Goal: Task Accomplishment & Management: Manage account settings

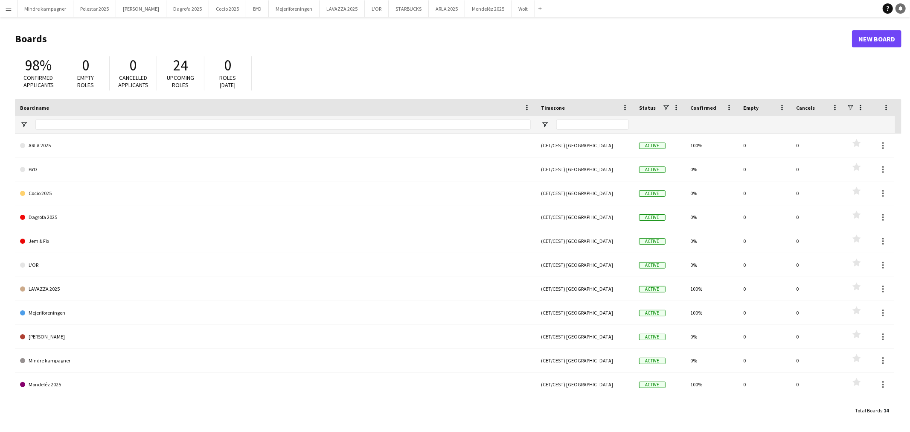
click at [902, 10] on icon "Notifications" at bounding box center [900, 8] width 5 height 5
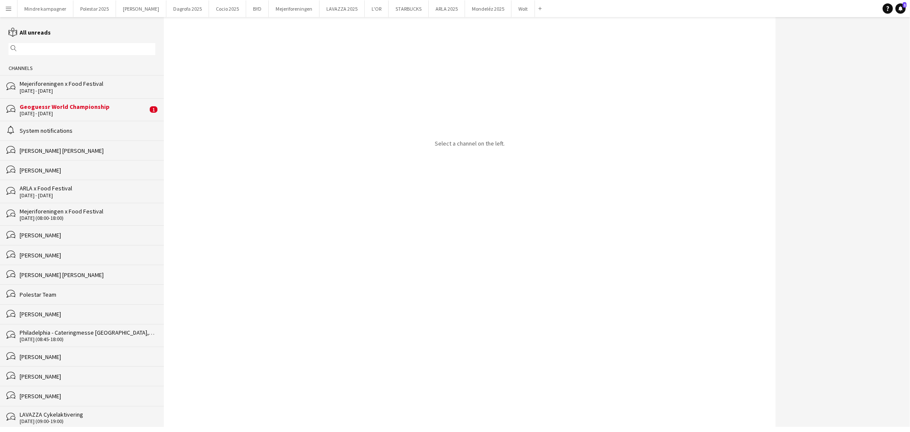
click at [47, 104] on div "Geoguessr World Championship" at bounding box center [84, 107] width 128 height 8
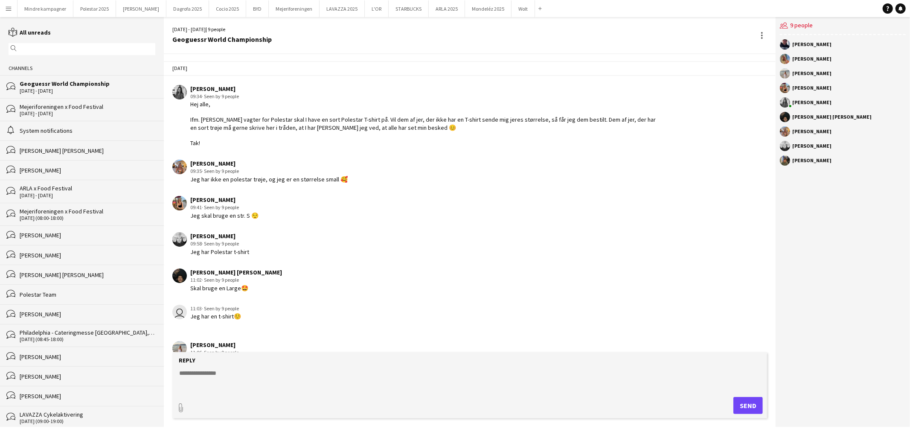
scroll to position [885, 0]
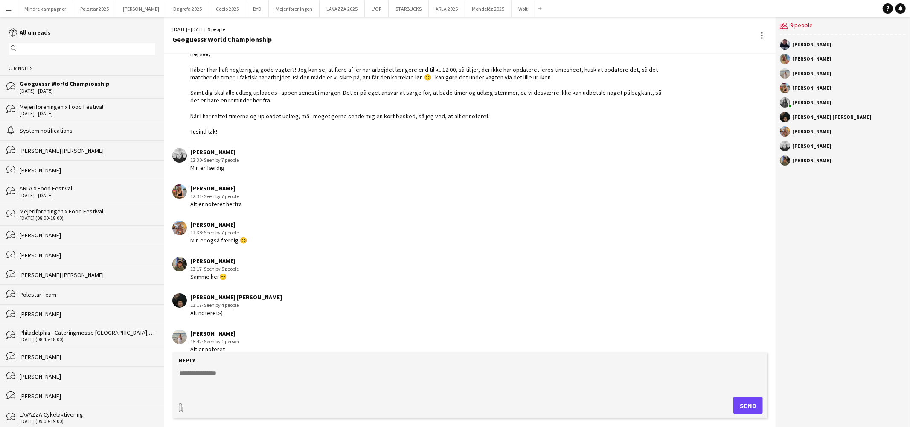
click at [83, 108] on div "Mejeriforeningen x Food Festival" at bounding box center [88, 107] width 136 height 8
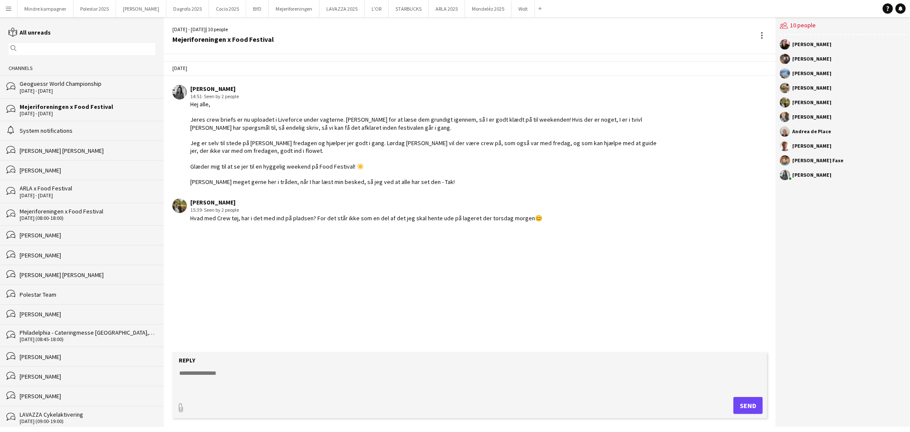
click at [225, 377] on textarea at bounding box center [471, 379] width 586 height 22
type textarea "*"
click at [257, 383] on textarea "**********" at bounding box center [471, 379] width 586 height 22
drag, startPoint x: 362, startPoint y: 219, endPoint x: 530, endPoint y: 223, distance: 168.1
click at [530, 223] on app-chat-message "[PERSON_NAME] 15:39 · Seen by 2 people Hvad med Crew tøj, har i det med ind på …" at bounding box center [470, 210] width 612 height 32
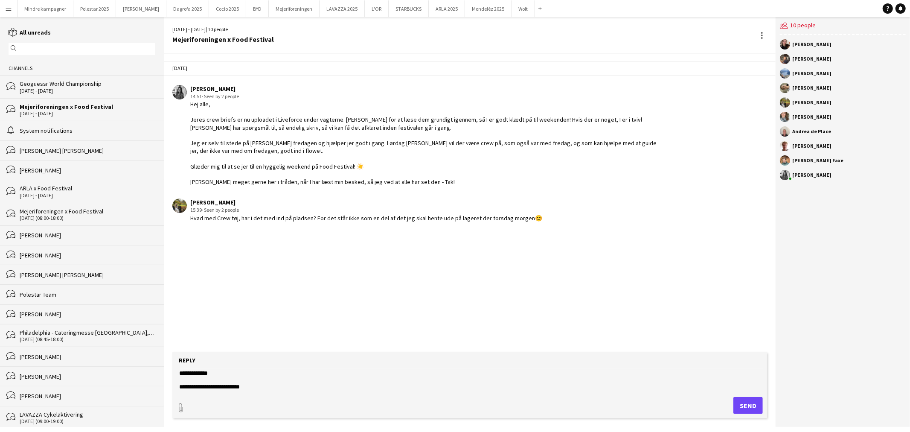
click at [529, 249] on div "[DATE] [PERSON_NAME] 14:51 · Seen by 2 people Hej alle, Jeres crew briefs er nu…" at bounding box center [470, 203] width 612 height 298
click at [278, 389] on textarea "**********" at bounding box center [471, 379] width 586 height 22
click at [186, 386] on textarea "**********" at bounding box center [471, 379] width 586 height 22
click at [296, 384] on textarea "**********" at bounding box center [471, 379] width 586 height 22
type textarea "**********"
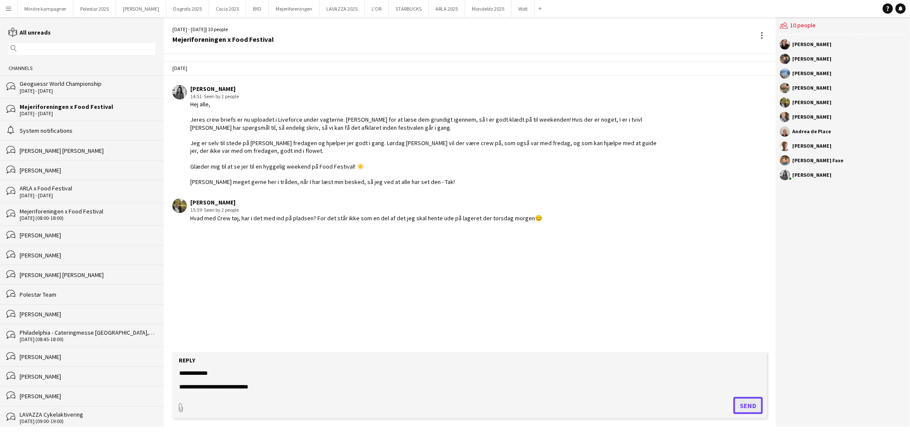
click at [760, 402] on button "Send" at bounding box center [747, 405] width 29 height 17
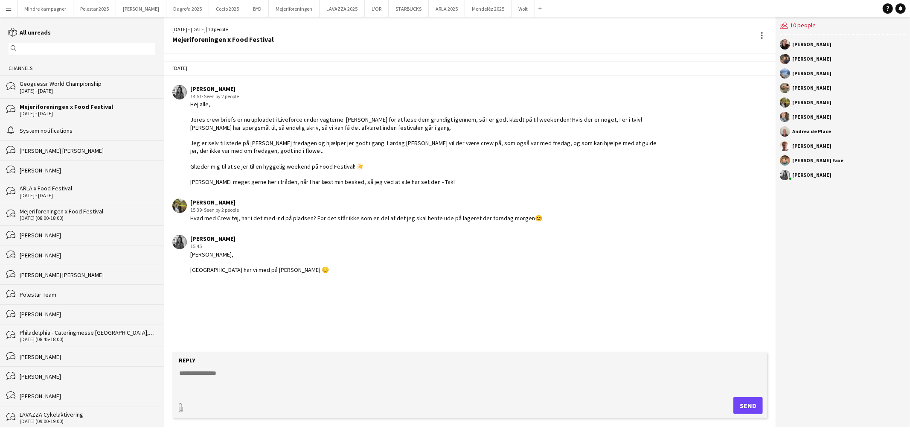
click at [40, 49] on input "text" at bounding box center [86, 49] width 134 height 8
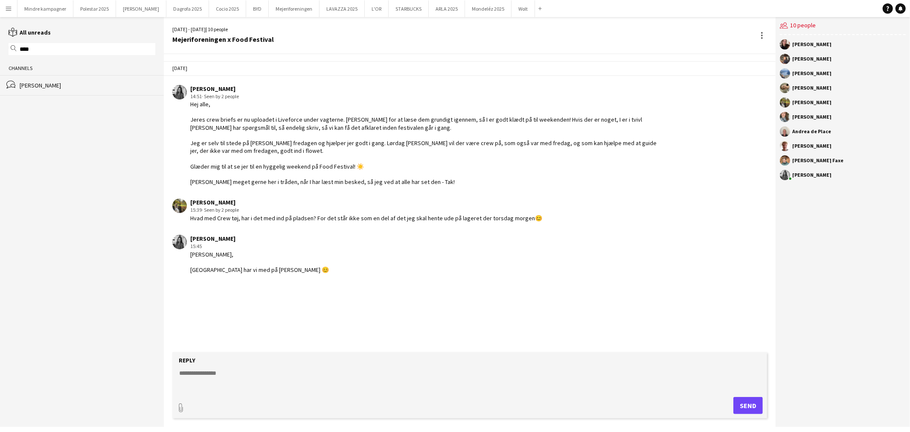
type input "****"
click at [8, 9] on app-icon "Menu" at bounding box center [8, 8] width 7 height 7
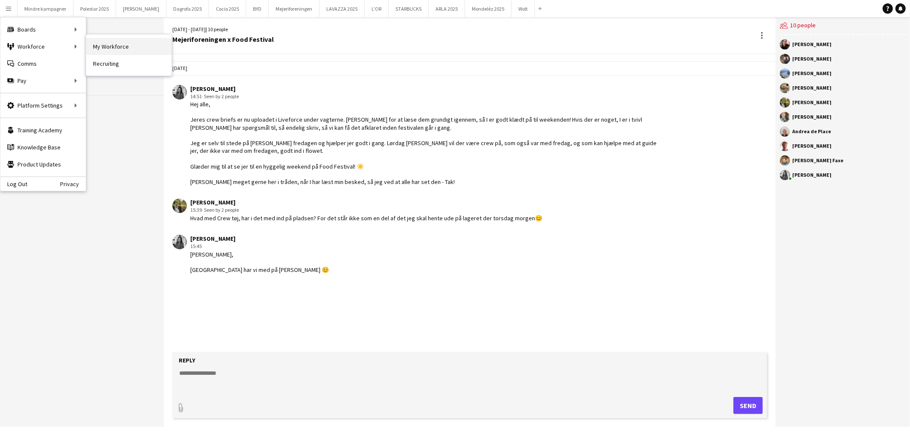
click at [120, 45] on link "My Workforce" at bounding box center [128, 46] width 85 height 17
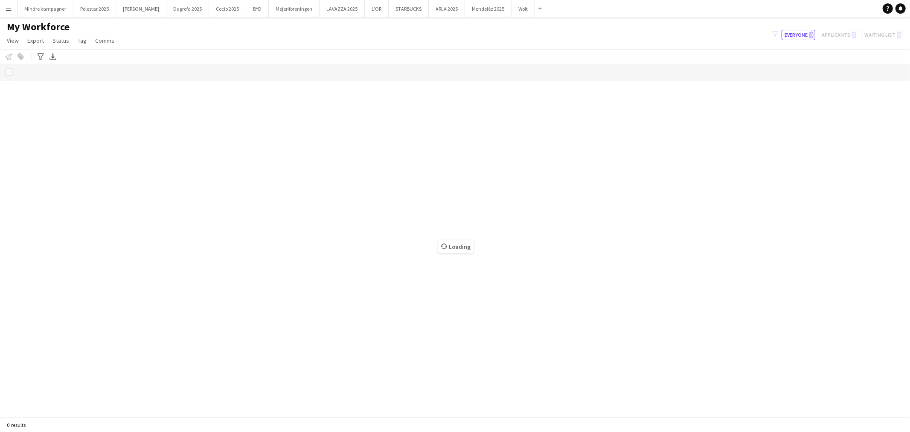
click at [9, 9] on app-icon "Menu" at bounding box center [8, 8] width 7 height 7
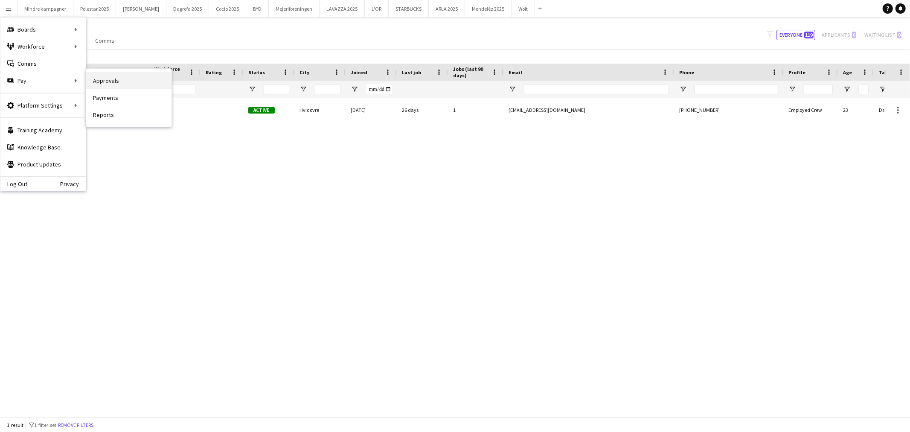
click at [116, 78] on link "Approvals" at bounding box center [128, 80] width 85 height 17
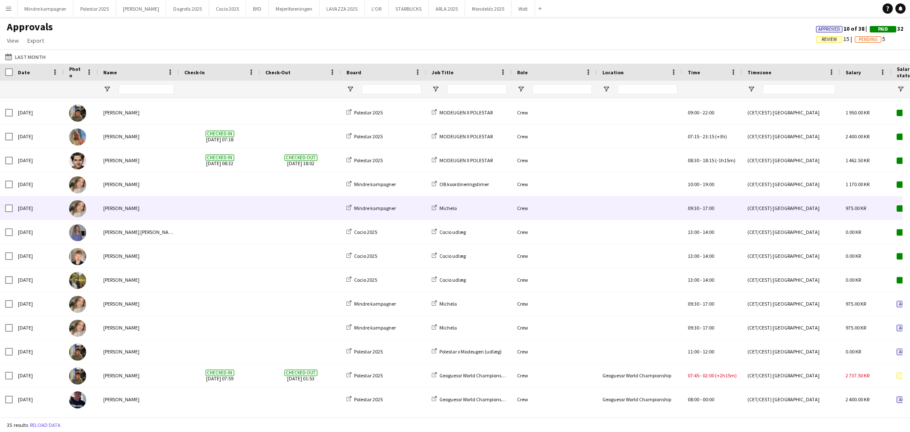
scroll to position [525, 0]
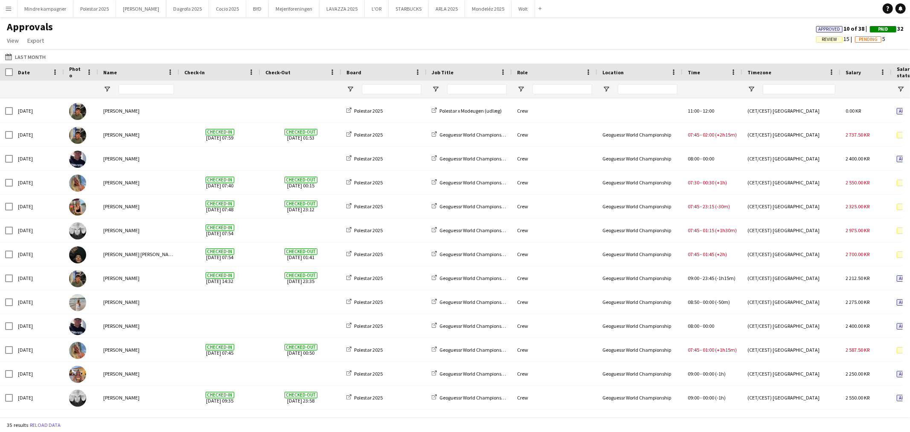
click at [9, 9] on app-icon "Menu" at bounding box center [8, 8] width 7 height 7
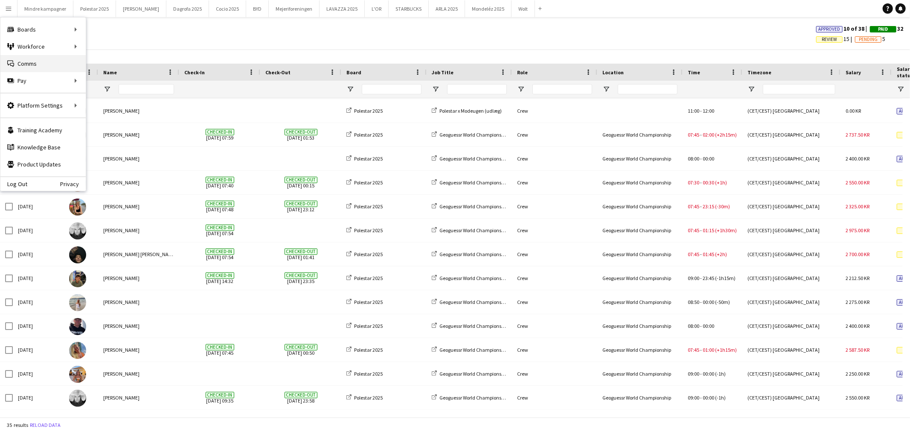
click at [28, 60] on link "Comms Comms" at bounding box center [42, 63] width 85 height 17
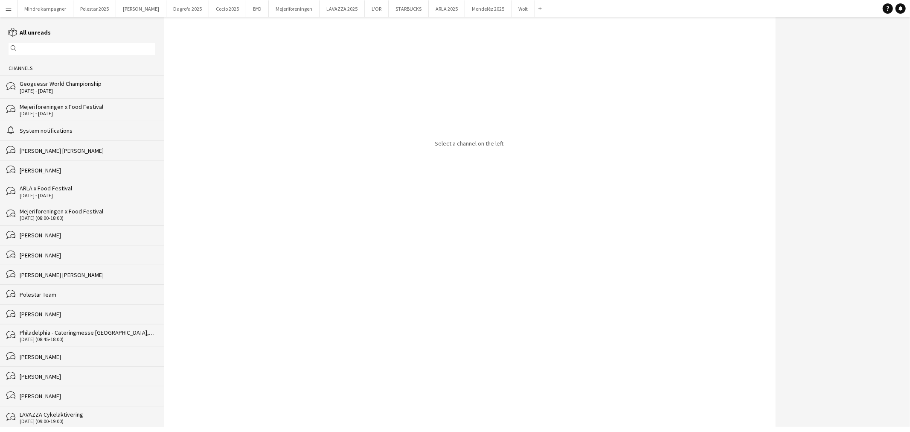
click at [50, 82] on div "Geoguessr World Championship" at bounding box center [88, 84] width 136 height 8
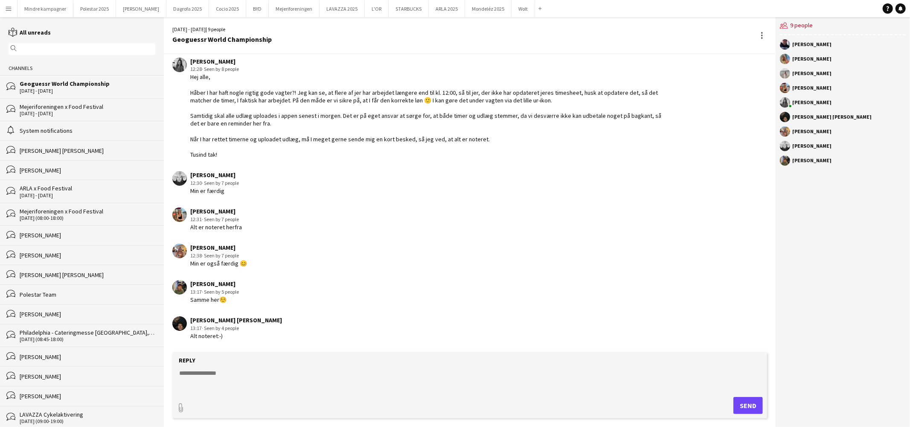
scroll to position [885, 0]
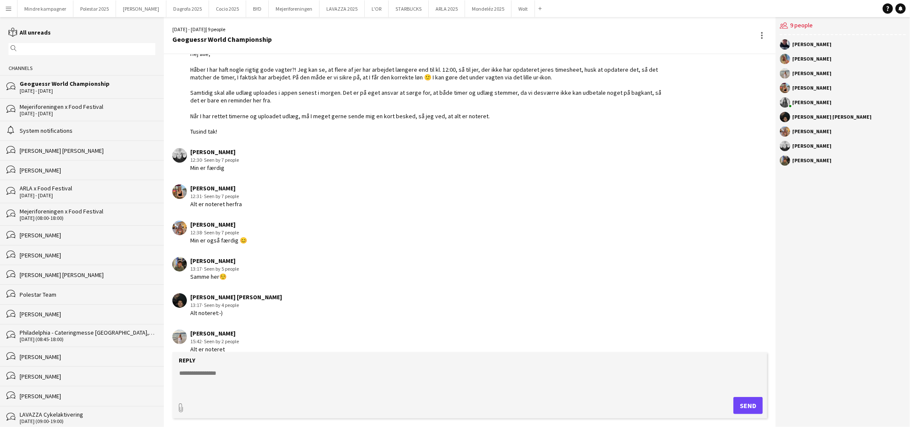
click at [75, 107] on div "Mejeriforeningen x Food Festival" at bounding box center [88, 107] width 136 height 8
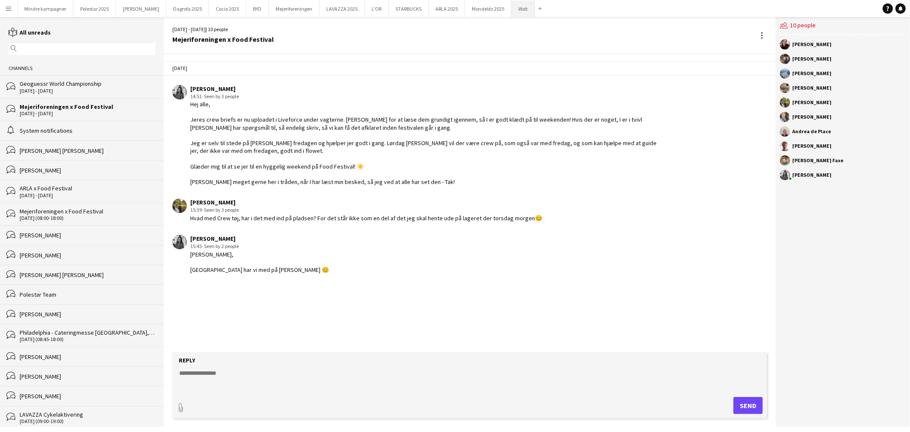
click at [511, 9] on button "Wolt Close" at bounding box center [522, 8] width 23 height 17
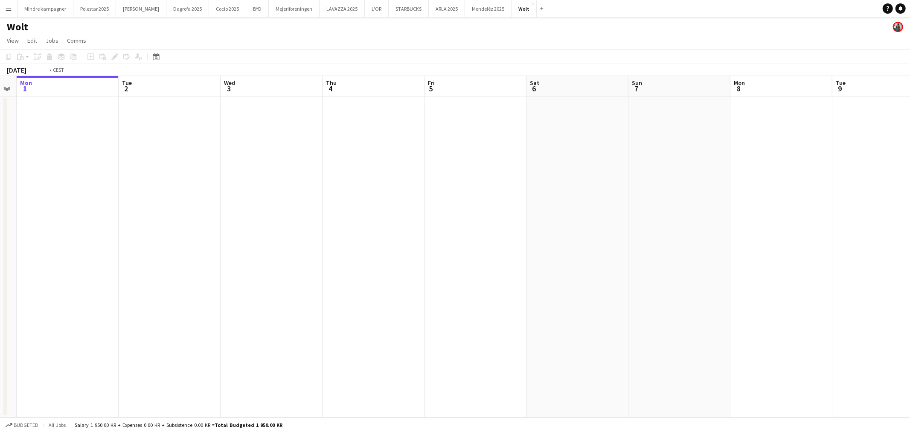
drag, startPoint x: 567, startPoint y: 233, endPoint x: 514, endPoint y: 248, distance: 55.0
click at [363, 259] on app-calendar-viewport "Fri 29 Sat 30 Sun 31 Mon 1 Tue 2 Wed 3 Thu 4 Fri 5 Sat 6 Sun 7 Mon 8 Tue 9 Wed …" at bounding box center [455, 246] width 910 height 341
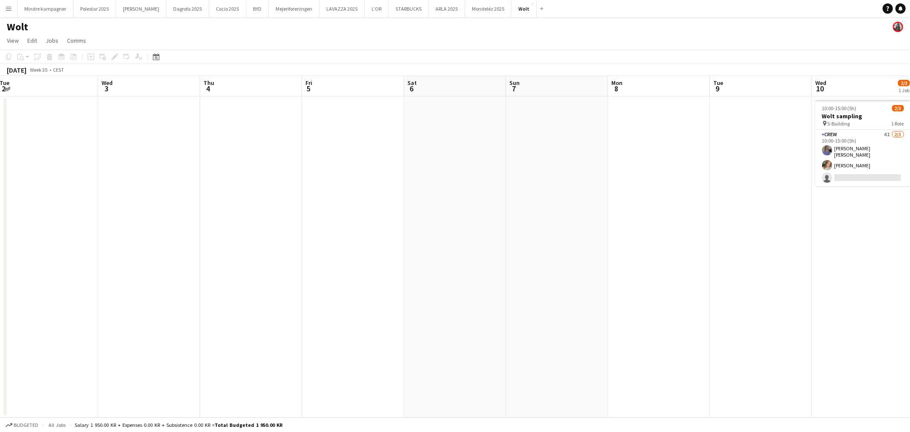
drag, startPoint x: 536, startPoint y: 249, endPoint x: 356, endPoint y: 275, distance: 181.9
click at [356, 275] on app-calendar-viewport "Sat 30 Sun 31 Mon 1 Tue 2 Wed 3 Thu 4 Fri 5 Sat 6 Sun 7 Mon 8 Tue 9 Wed 10 2/3 …" at bounding box center [455, 246] width 910 height 341
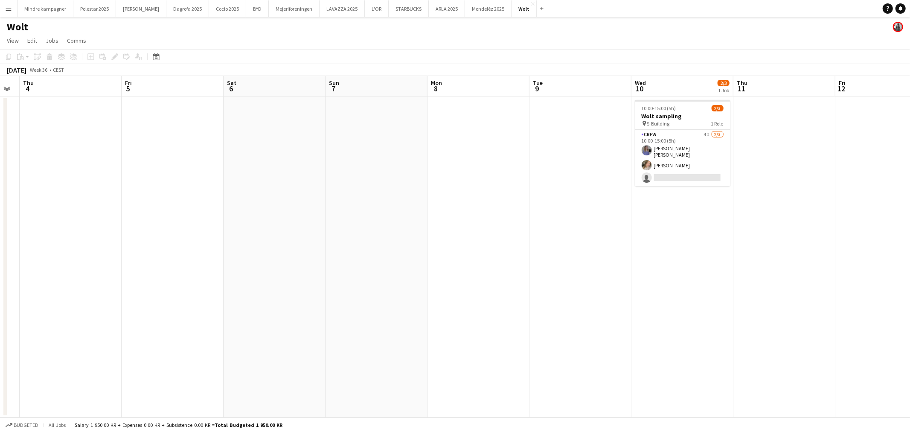
drag, startPoint x: 524, startPoint y: 267, endPoint x: 433, endPoint y: 274, distance: 90.7
click at [428, 279] on app-calendar-viewport "Mon 1 Tue 2 Wed 3 Thu 4 Fri 5 Sat 6 Sun 7 Mon 8 Tue 9 Wed 10 2/3 1 Job Thu 11 F…" at bounding box center [455, 246] width 910 height 341
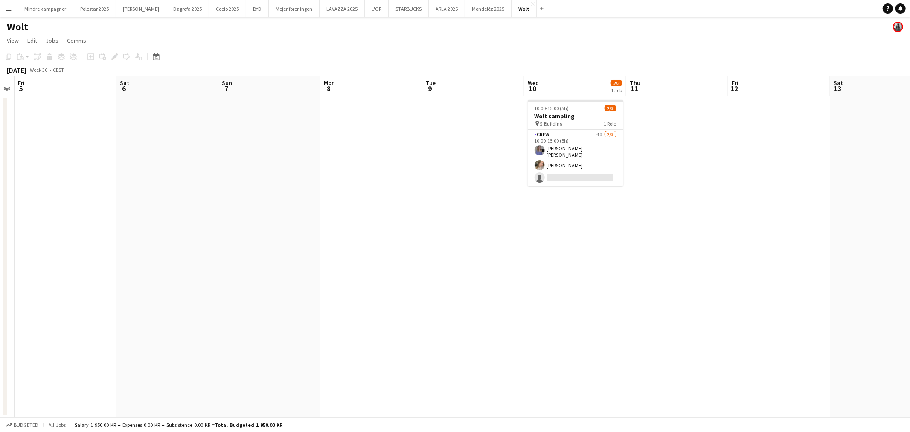
scroll to position [0, 329]
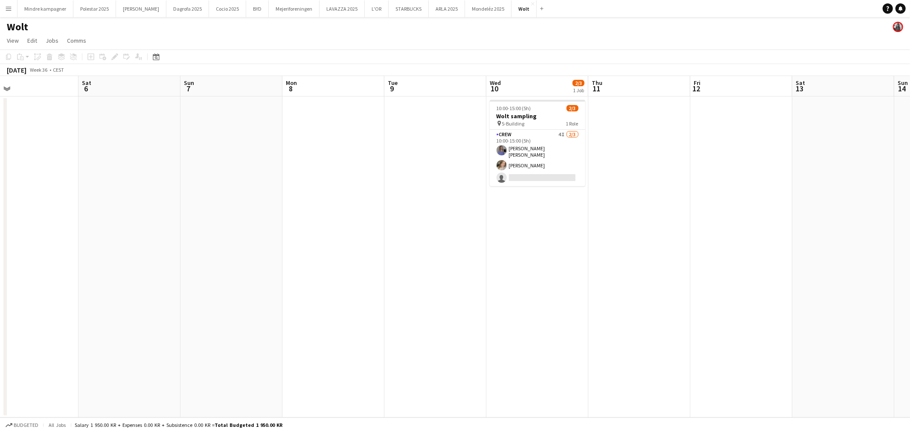
drag, startPoint x: 717, startPoint y: 211, endPoint x: 679, endPoint y: 229, distance: 42.2
click at [679, 229] on app-calendar-viewport "Tue 2 Wed 3 Thu 4 Fri 5 Sat 6 Sun 7 Mon 8 Tue 9 Wed 10 2/3 1 Job Thu 11 Fri 12 …" at bounding box center [455, 246] width 910 height 341
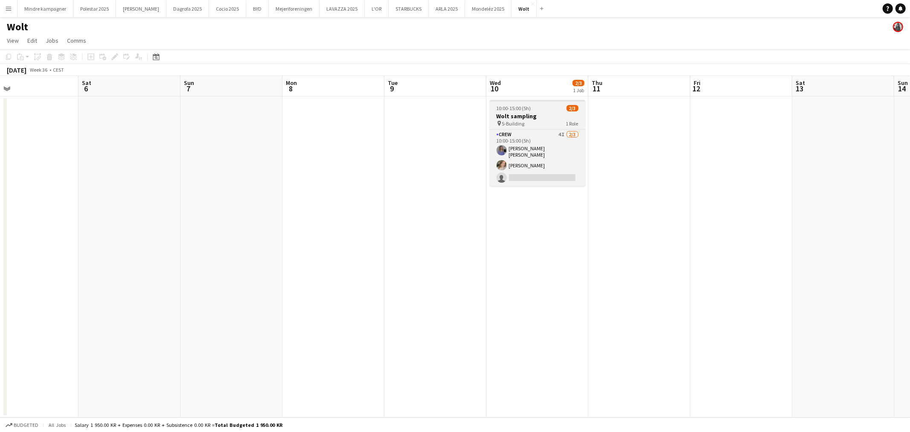
click at [538, 124] on div "pin S-Building 1 Role" at bounding box center [538, 123] width 96 height 7
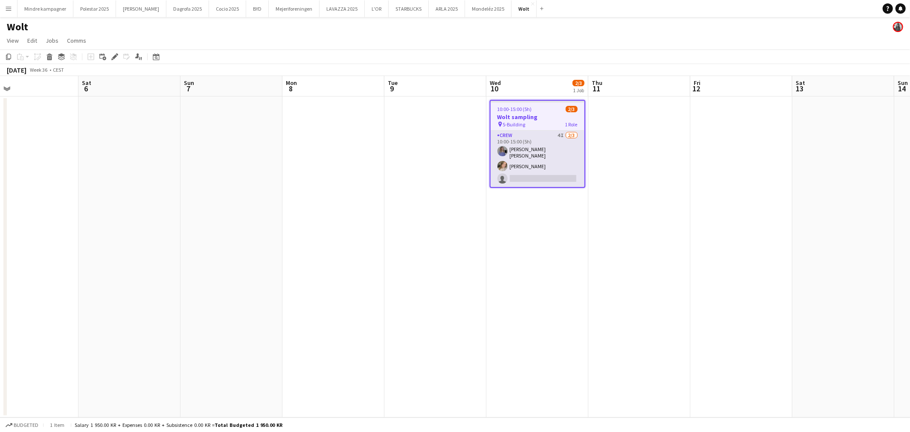
click at [533, 174] on app-card-role "Crew 4I [DATE] 10:00-15:00 (5h) [PERSON_NAME] [PERSON_NAME] [PERSON_NAME] singl…" at bounding box center [537, 159] width 94 height 56
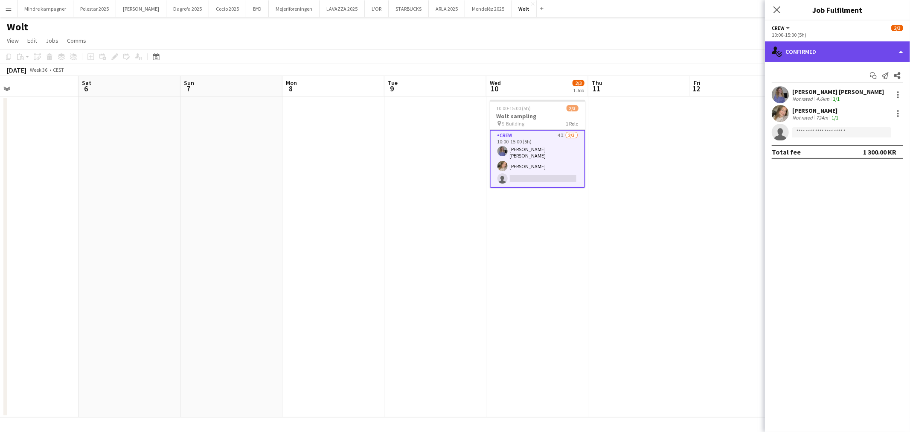
click at [821, 53] on div "single-neutral-actions-check-2 Confirmed" at bounding box center [837, 51] width 145 height 20
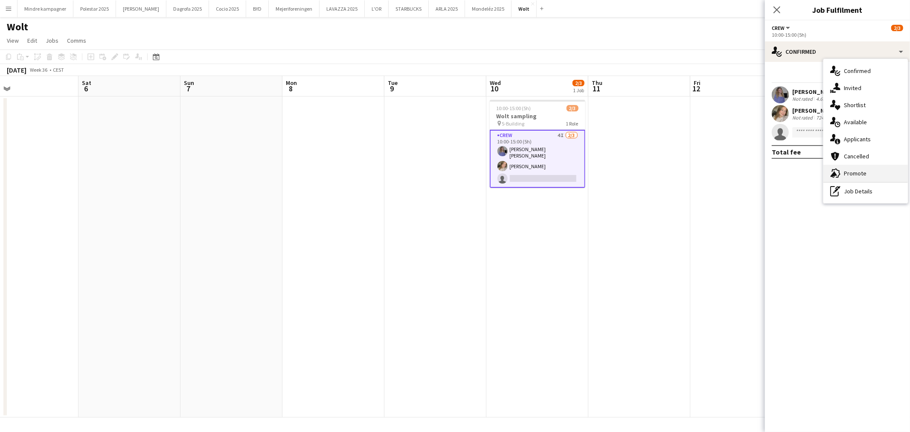
click at [863, 173] on div "advertising-megaphone Promote" at bounding box center [865, 173] width 84 height 17
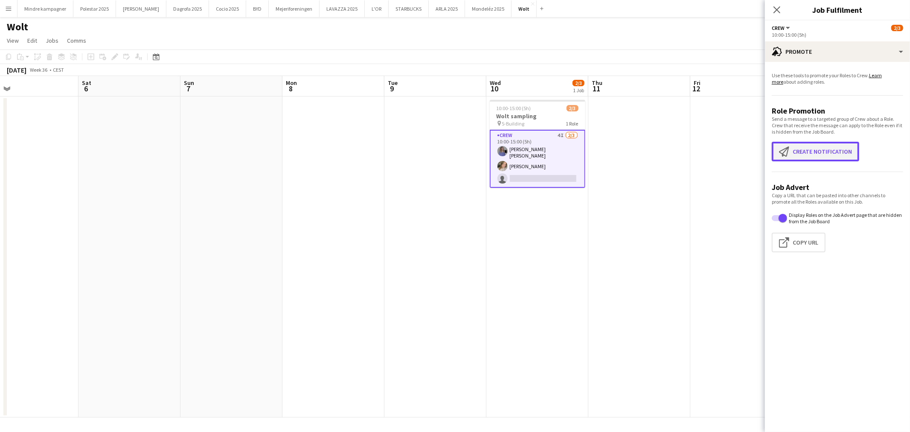
click at [821, 153] on button "Create notification Create notification" at bounding box center [815, 152] width 87 height 20
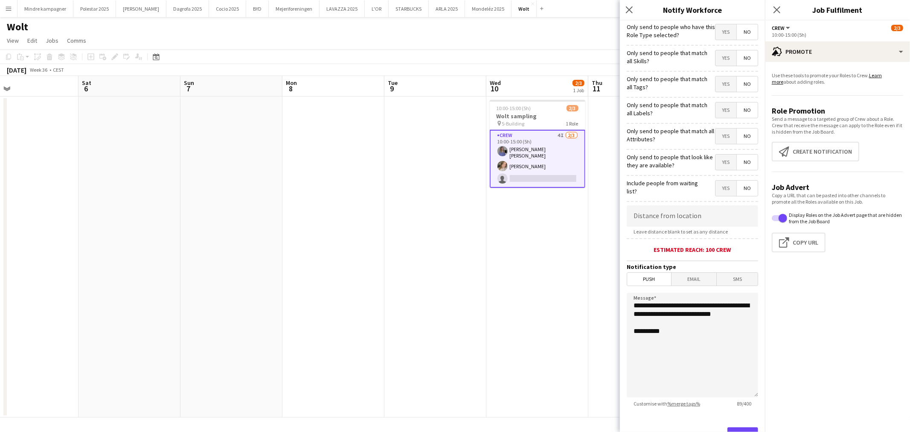
click at [506, 266] on app-date-cell "10:00-15:00 (5h) 2/3 Wolt sampling pin S-Building 1 Role Crew 4I [DATE] 10:00-1…" at bounding box center [537, 256] width 102 height 321
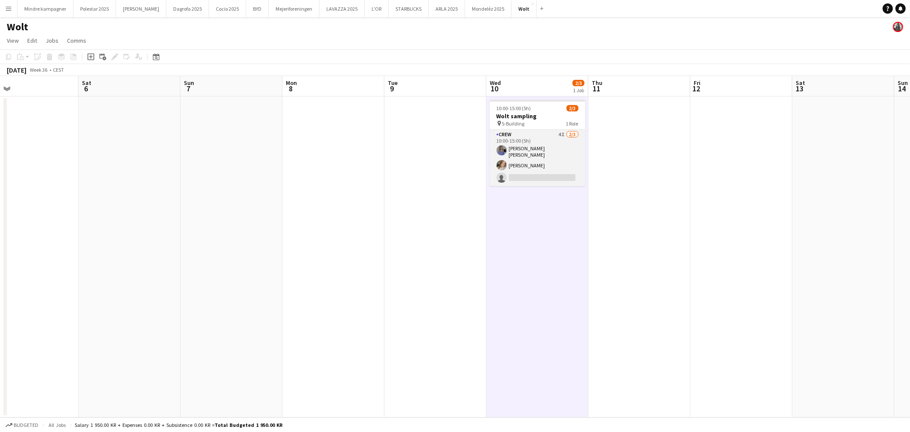
click at [525, 139] on app-card-role "Crew 4I [DATE] 10:00-15:00 (5h) [PERSON_NAME] [PERSON_NAME] [PERSON_NAME] singl…" at bounding box center [538, 158] width 96 height 56
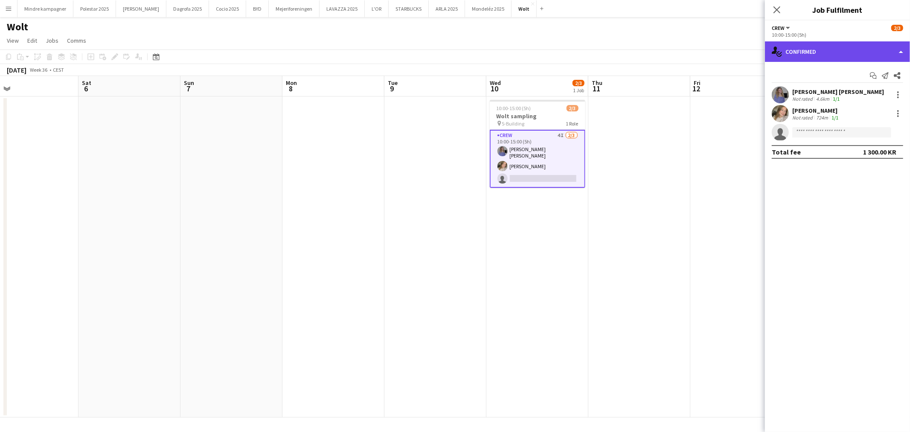
click at [833, 55] on div "single-neutral-actions-check-2 Confirmed" at bounding box center [837, 51] width 145 height 20
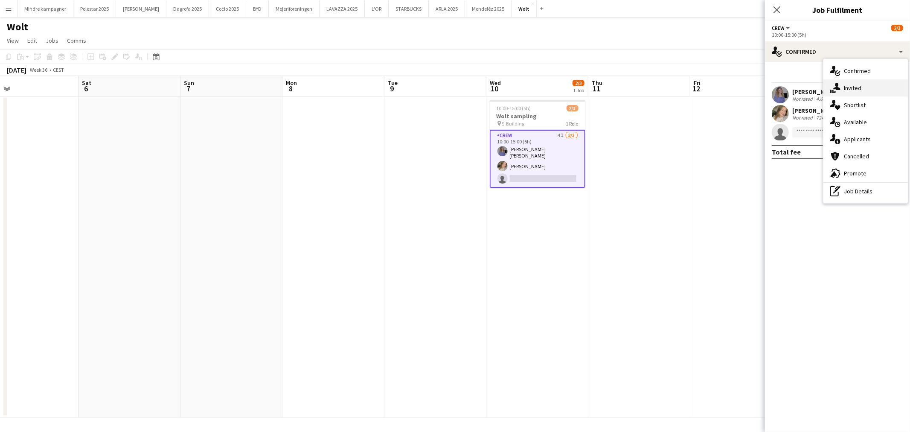
click at [858, 90] on div "single-neutral-actions-share-1 Invited" at bounding box center [865, 87] width 84 height 17
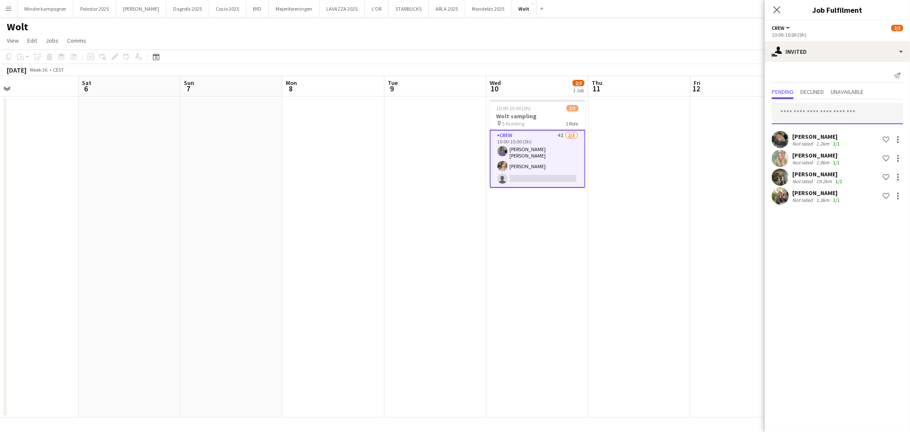
click at [807, 114] on input "text" at bounding box center [837, 113] width 131 height 21
click at [821, 95] on span "Declined" at bounding box center [811, 92] width 23 height 13
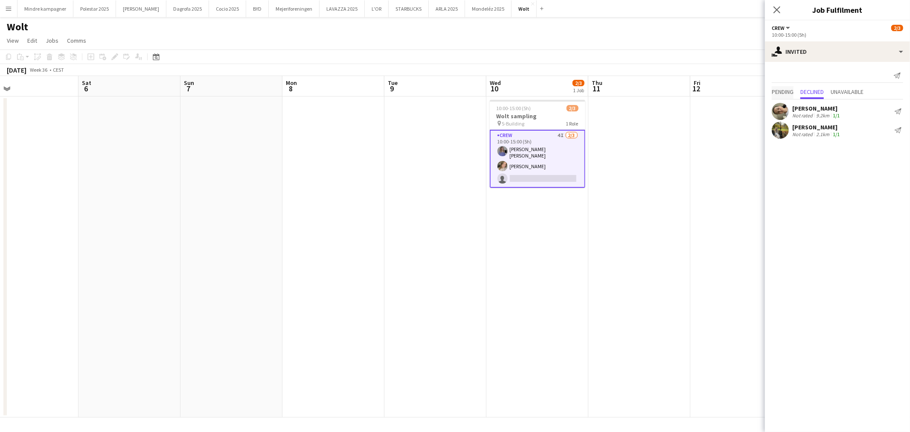
click at [791, 92] on span "Pending" at bounding box center [783, 92] width 22 height 6
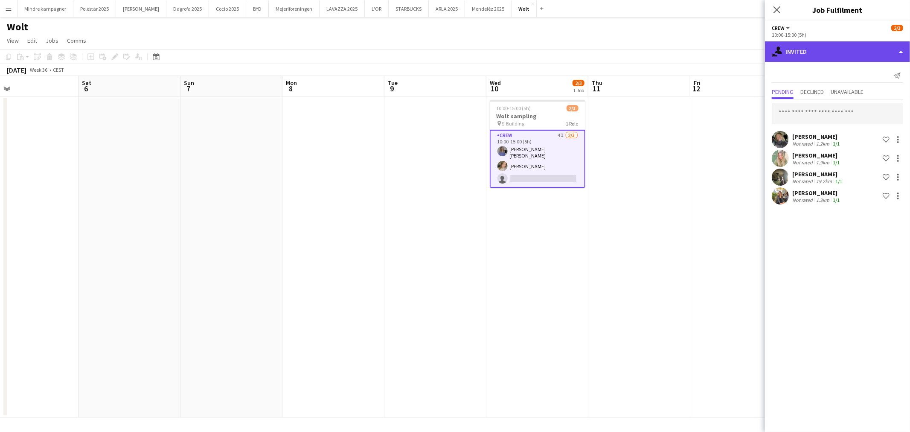
click at [808, 50] on div "single-neutral-actions-share-1 Invited" at bounding box center [837, 51] width 145 height 20
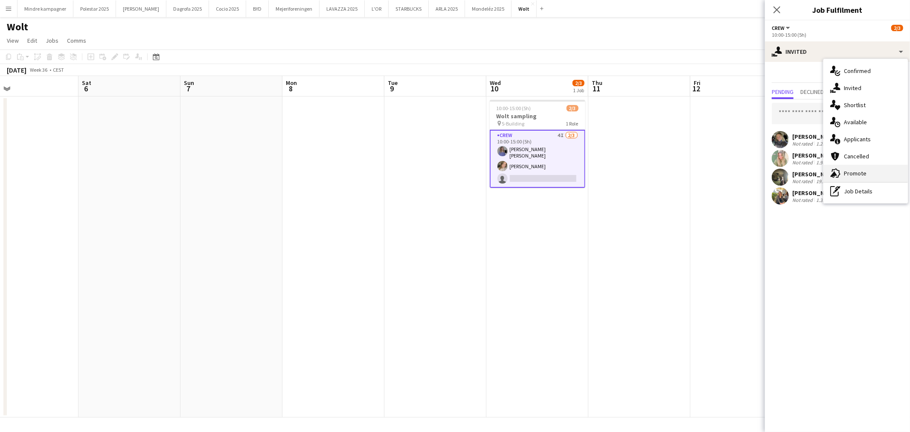
click at [855, 177] on div "advertising-megaphone Promote" at bounding box center [865, 173] width 84 height 17
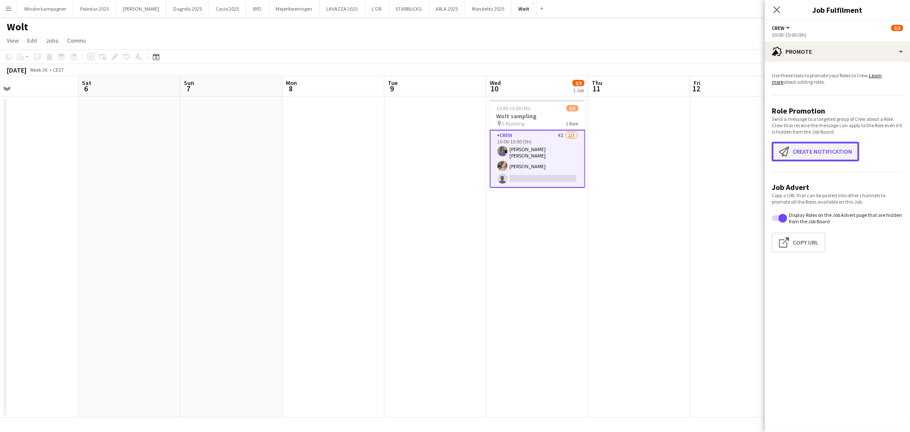
click at [820, 157] on button "Create notification Create notification" at bounding box center [815, 152] width 87 height 20
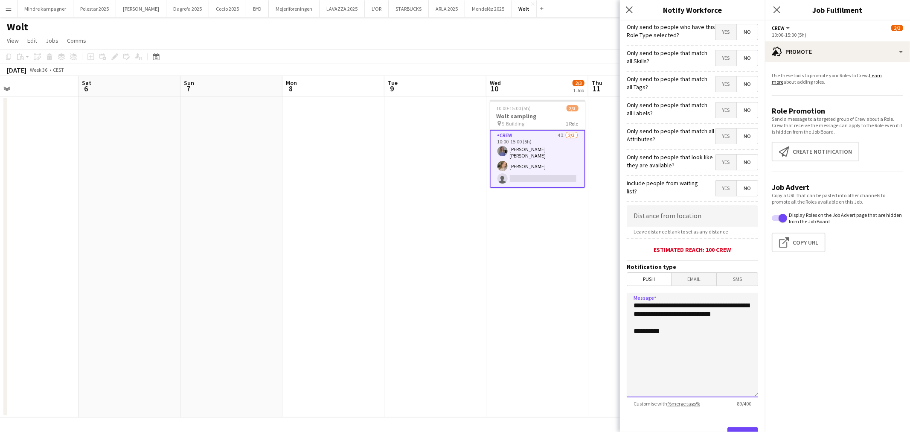
drag, startPoint x: 676, startPoint y: 328, endPoint x: 624, endPoint y: 306, distance: 55.8
click at [624, 306] on form "**********" at bounding box center [692, 244] width 145 height 449
type textarea "**********"
click at [717, 82] on span "Yes" at bounding box center [725, 83] width 21 height 15
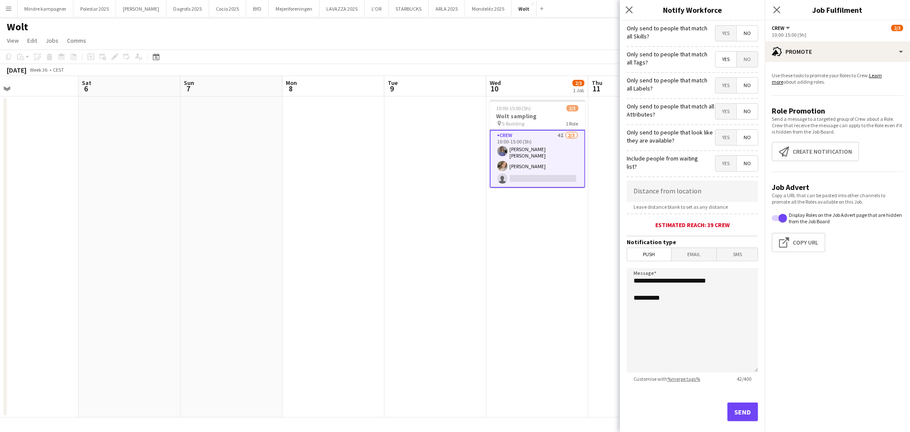
scroll to position [37, 0]
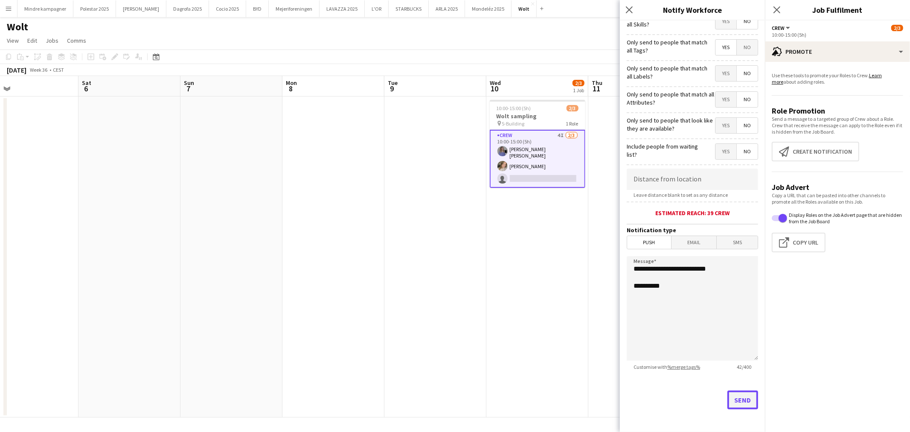
click at [735, 403] on button "Send" at bounding box center [742, 399] width 31 height 19
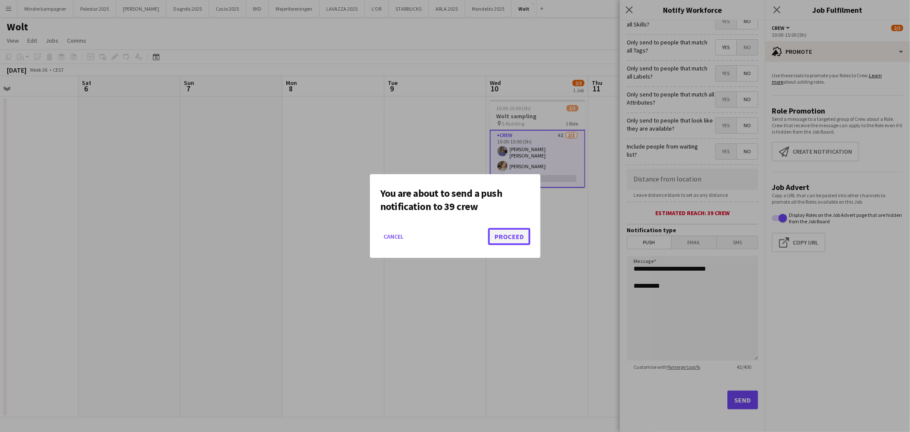
click at [526, 233] on button "Proceed" at bounding box center [509, 236] width 42 height 17
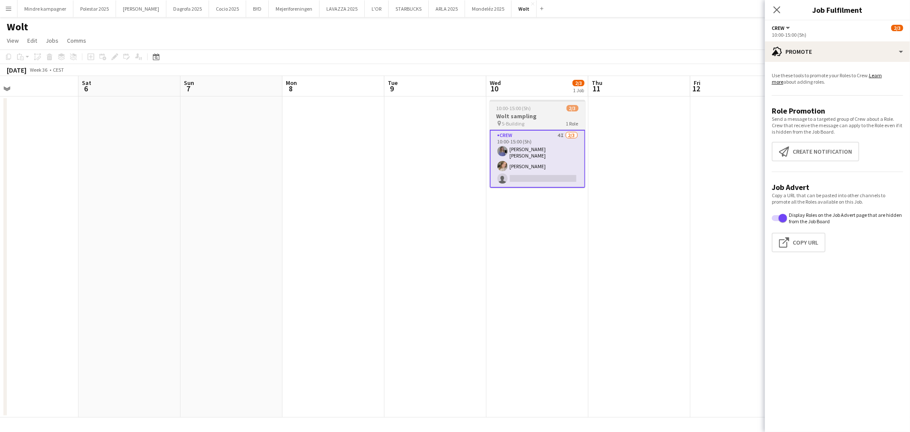
click at [511, 115] on h3 "Wolt sampling" at bounding box center [538, 116] width 96 height 8
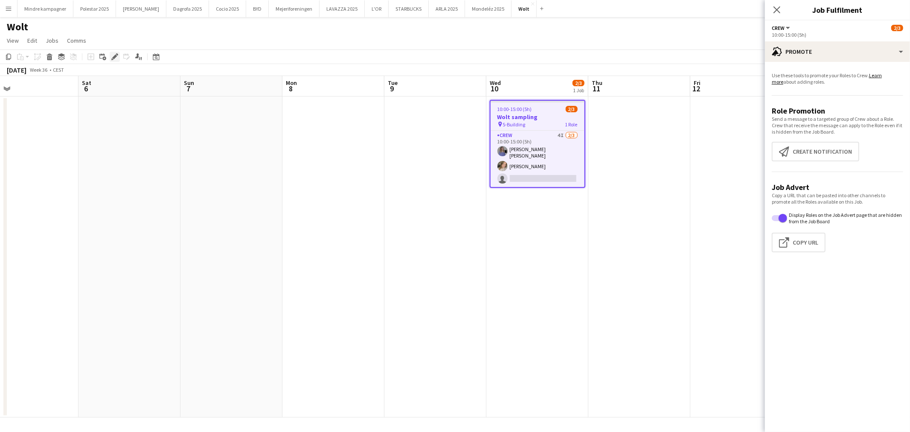
click at [114, 54] on icon "Edit" at bounding box center [114, 56] width 7 height 7
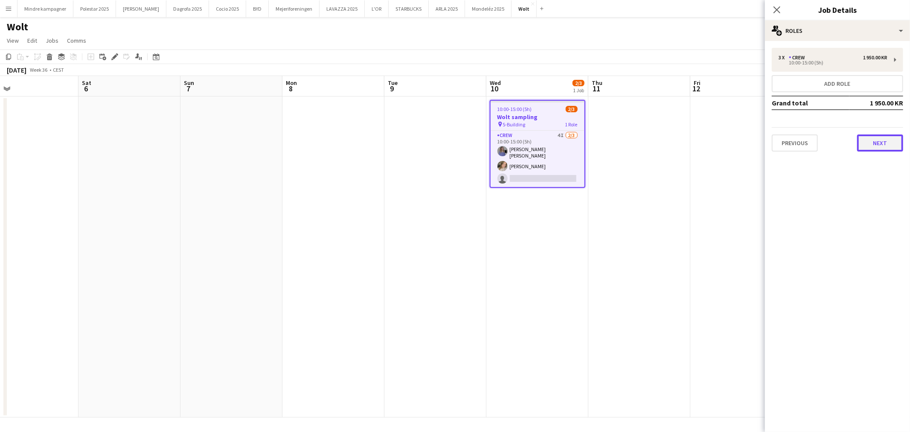
click at [879, 137] on button "Next" at bounding box center [880, 142] width 46 height 17
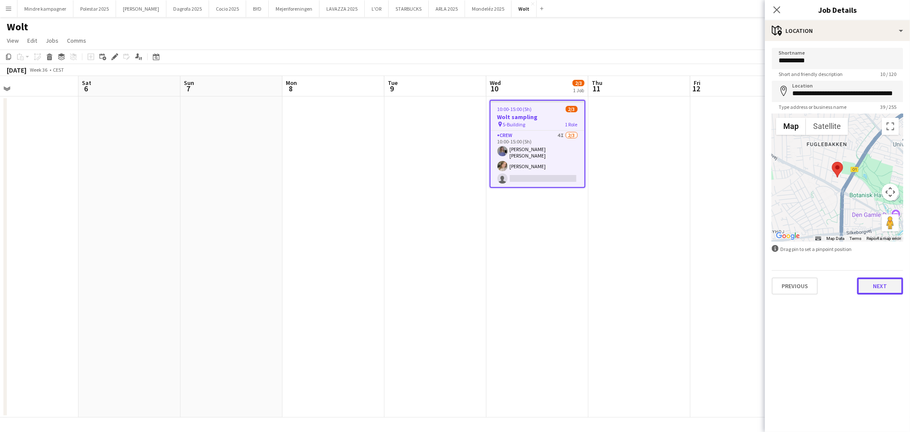
click at [882, 282] on button "Next" at bounding box center [880, 285] width 46 height 17
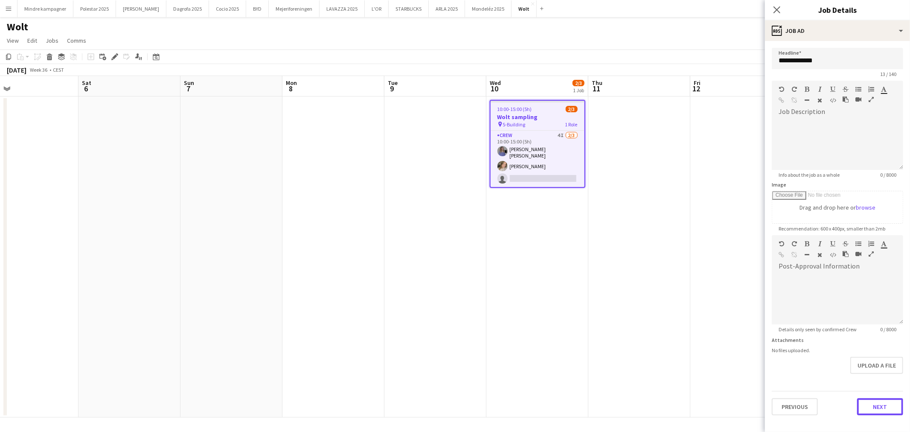
click at [889, 404] on button "Next" at bounding box center [880, 406] width 46 height 17
